Goal: Task Accomplishment & Management: Use online tool/utility

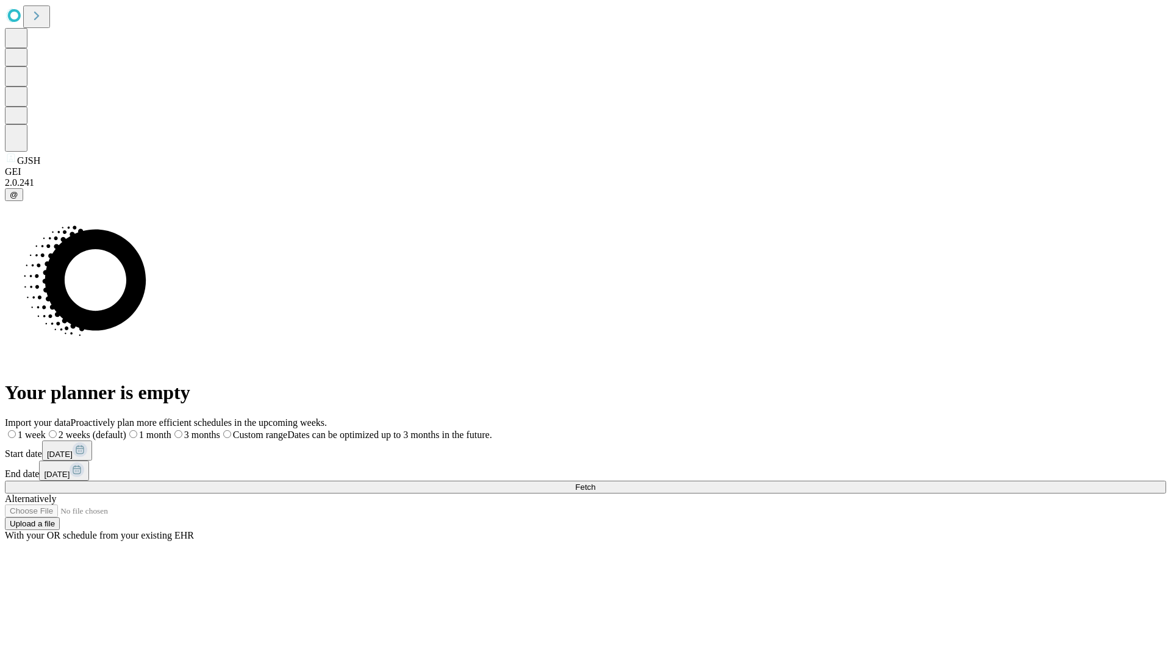
click at [595, 483] on span "Fetch" at bounding box center [585, 487] width 20 height 9
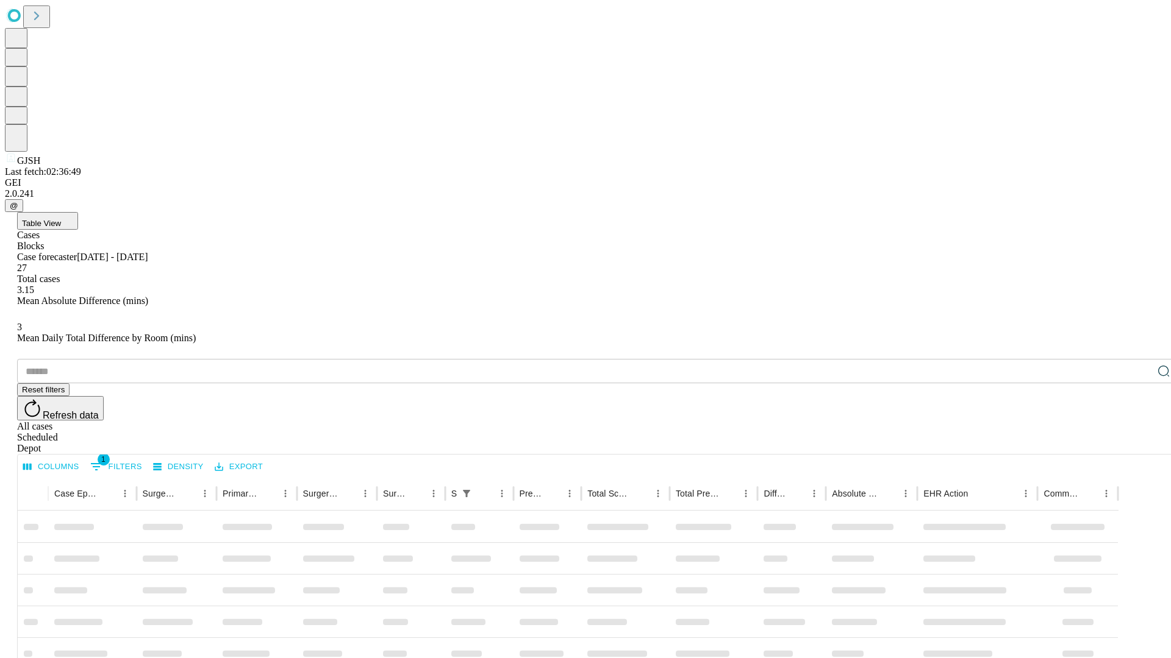
click at [1139, 443] on div "Depot" at bounding box center [597, 448] width 1161 height 11
